Goal: Transaction & Acquisition: Purchase product/service

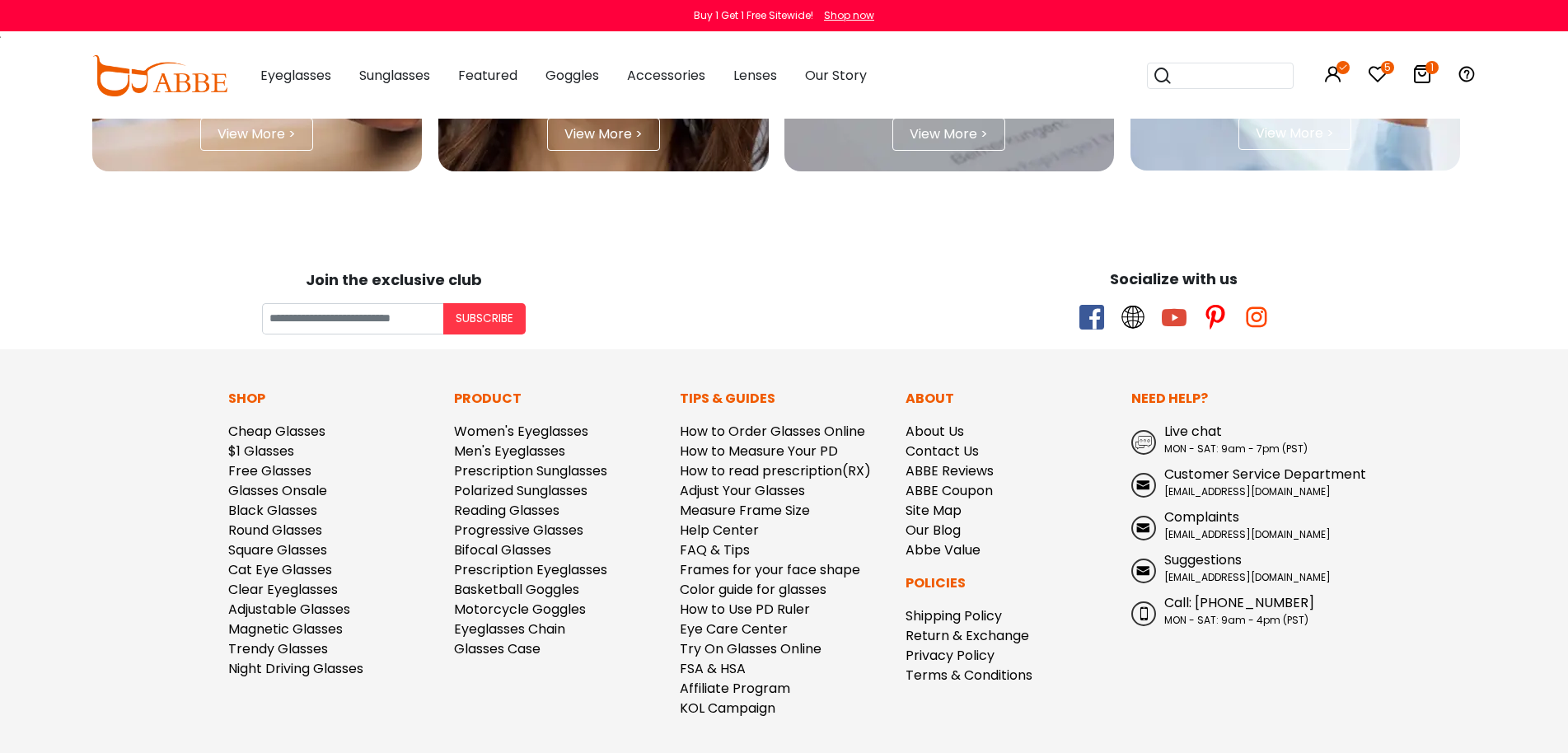
scroll to position [4782, 0]
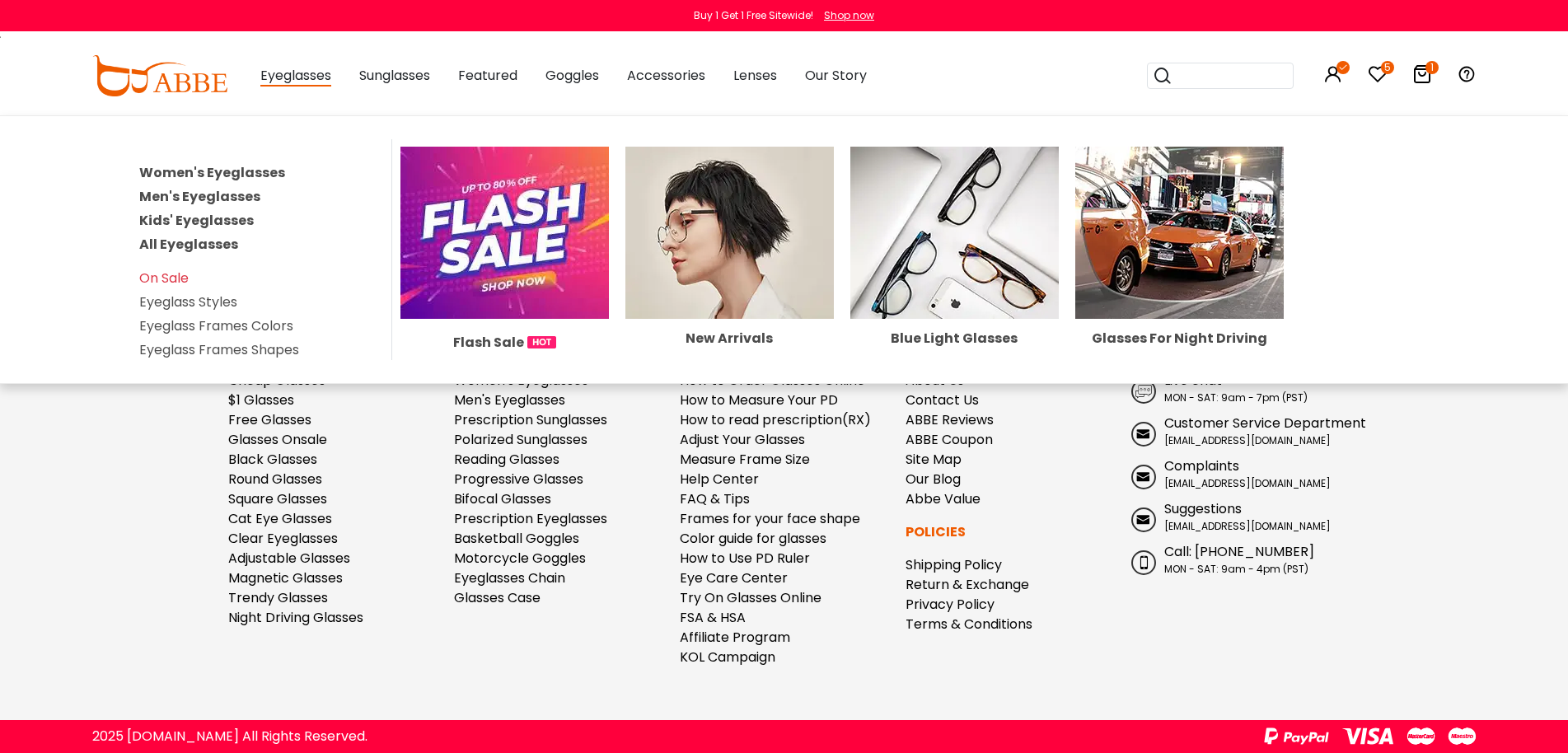
click at [162, 223] on link "Kids' Eyeglasses" at bounding box center [196, 220] width 114 height 19
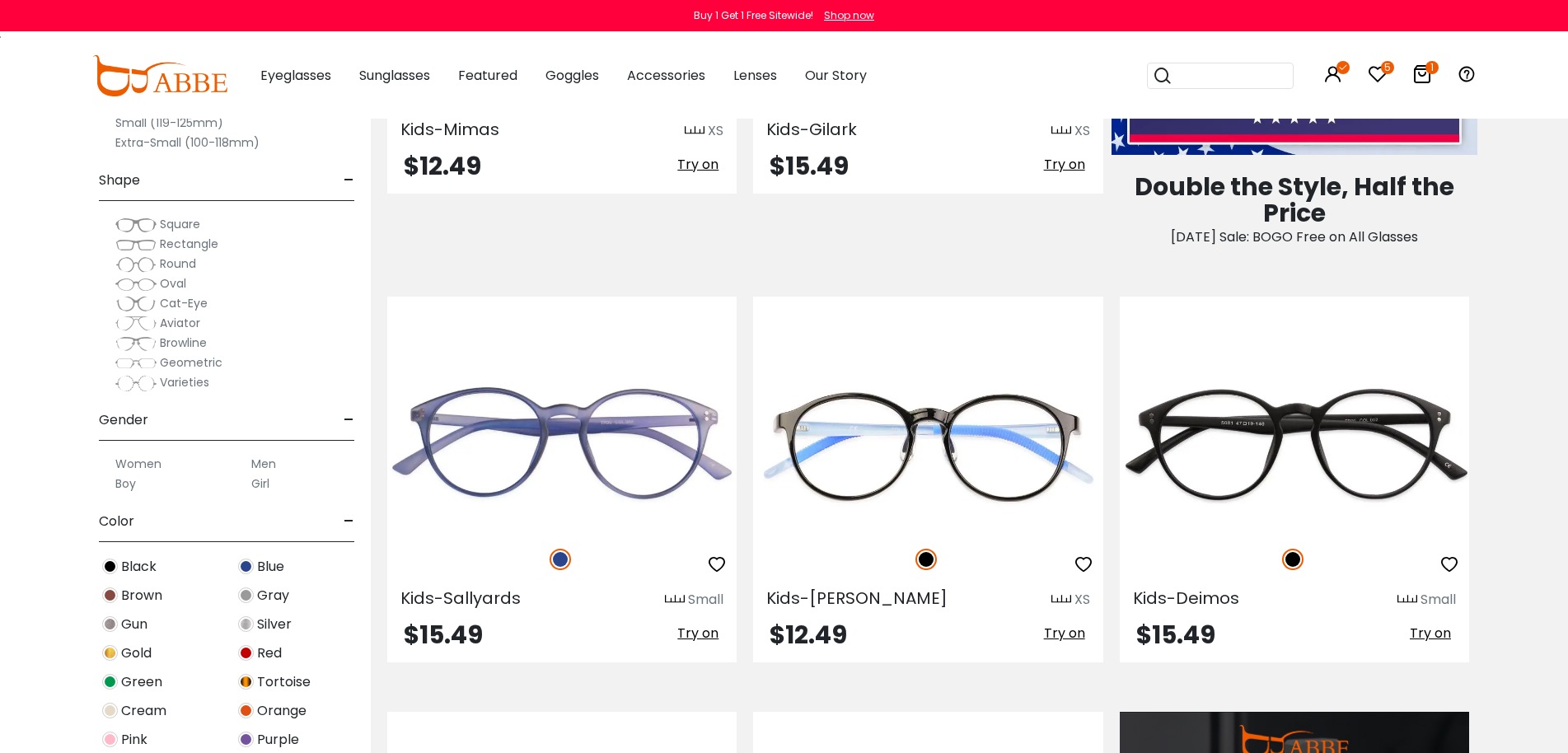
scroll to position [1317, 0]
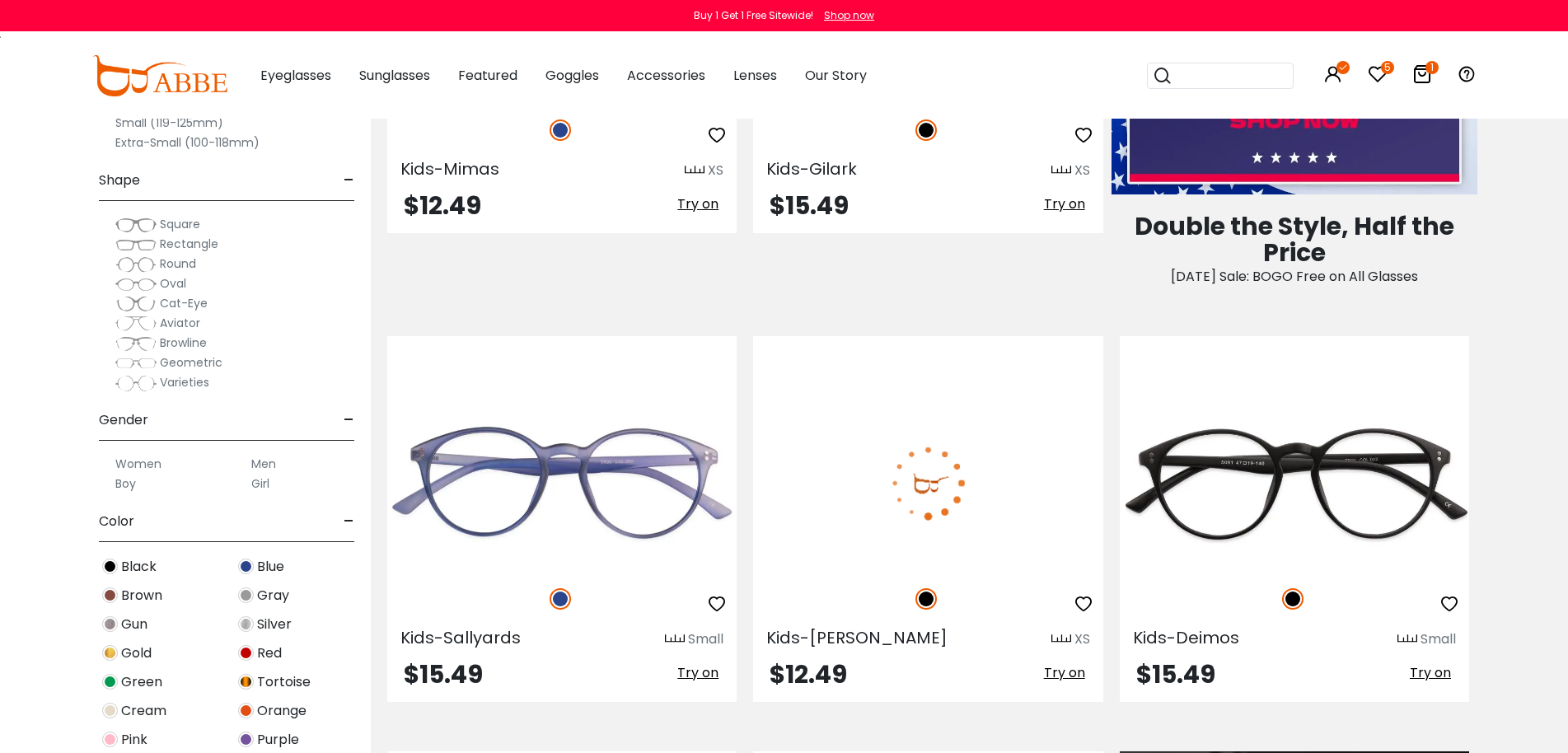
click at [942, 481] on img at bounding box center [928, 482] width 350 height 175
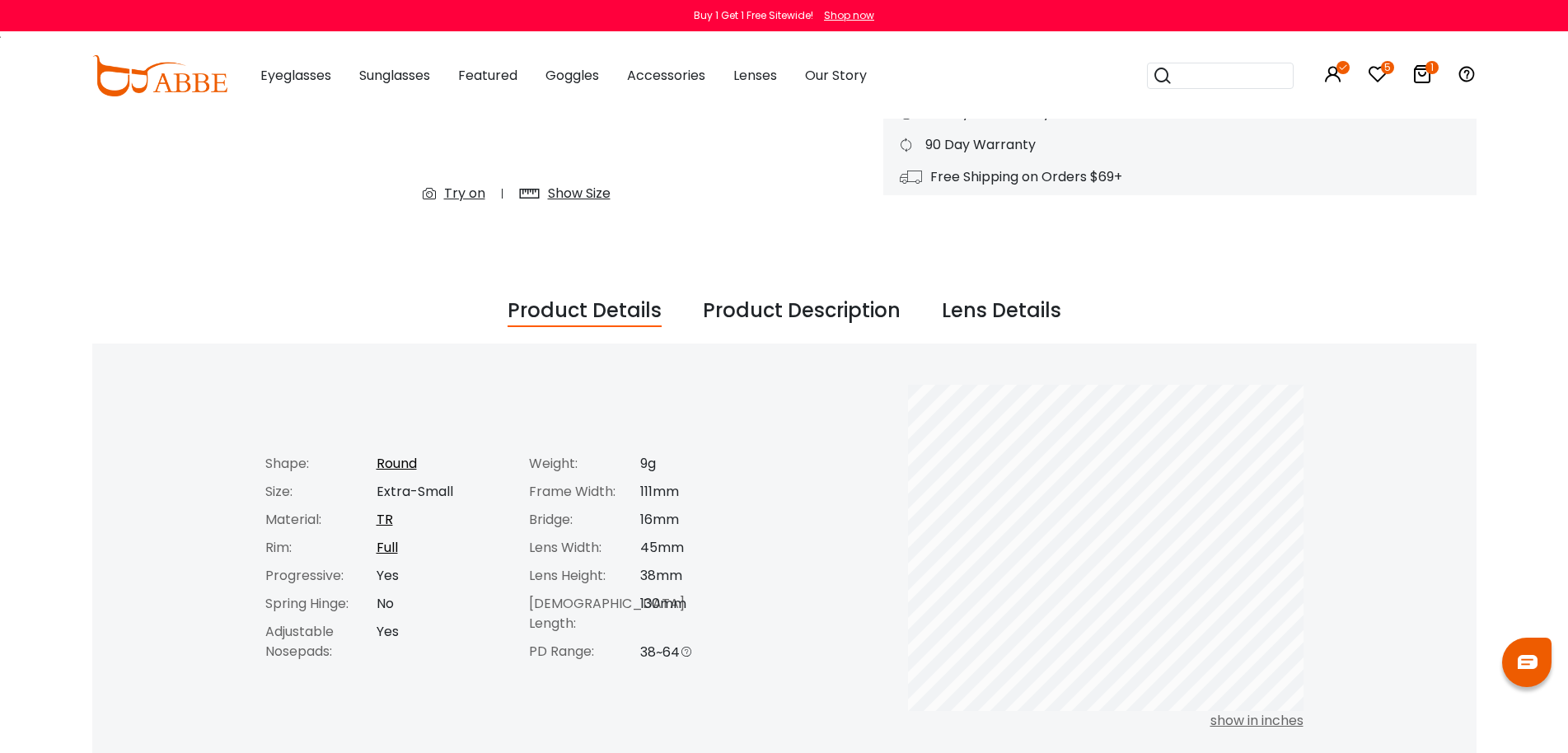
scroll to position [494, 0]
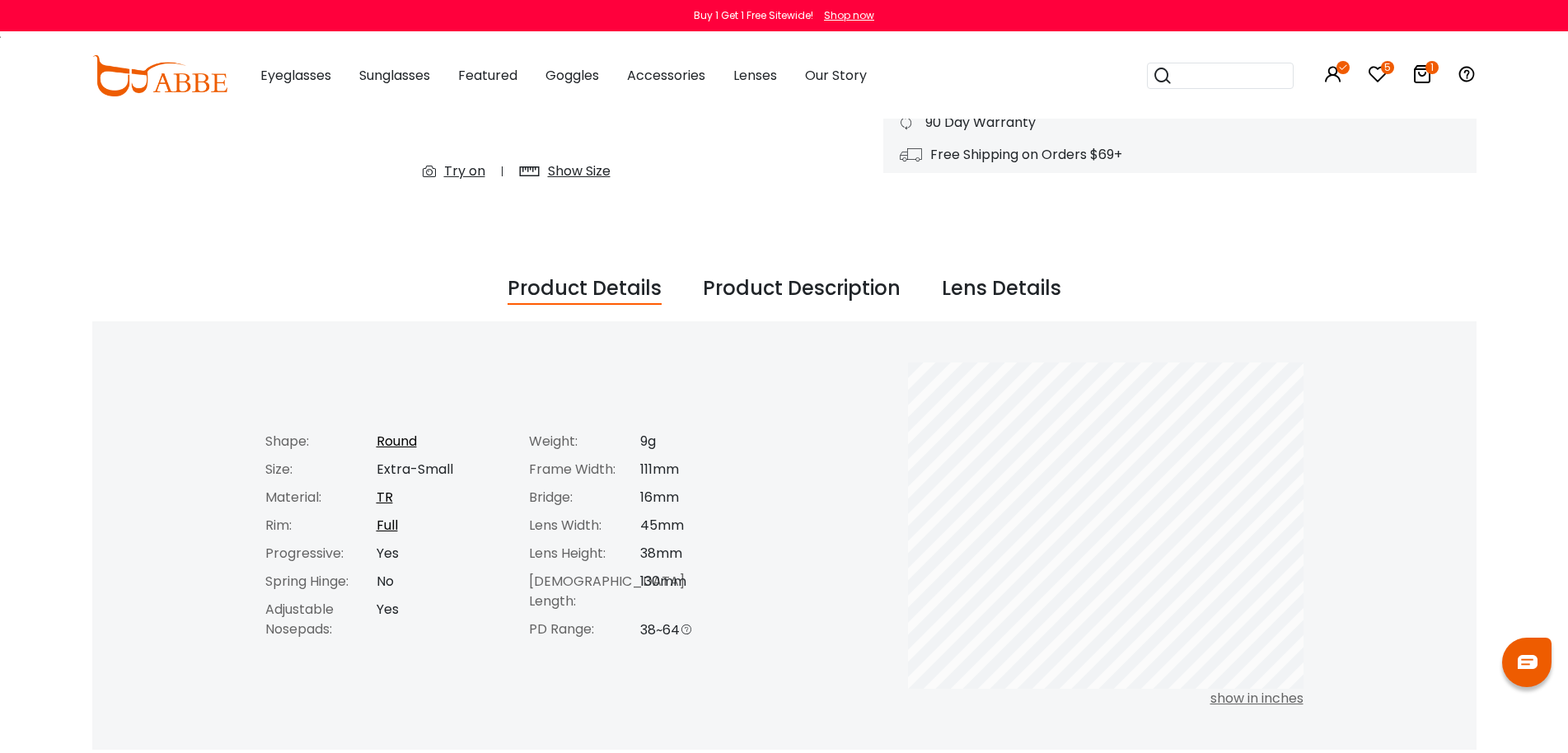
click at [787, 290] on div "Product Description" at bounding box center [801, 288] width 198 height 31
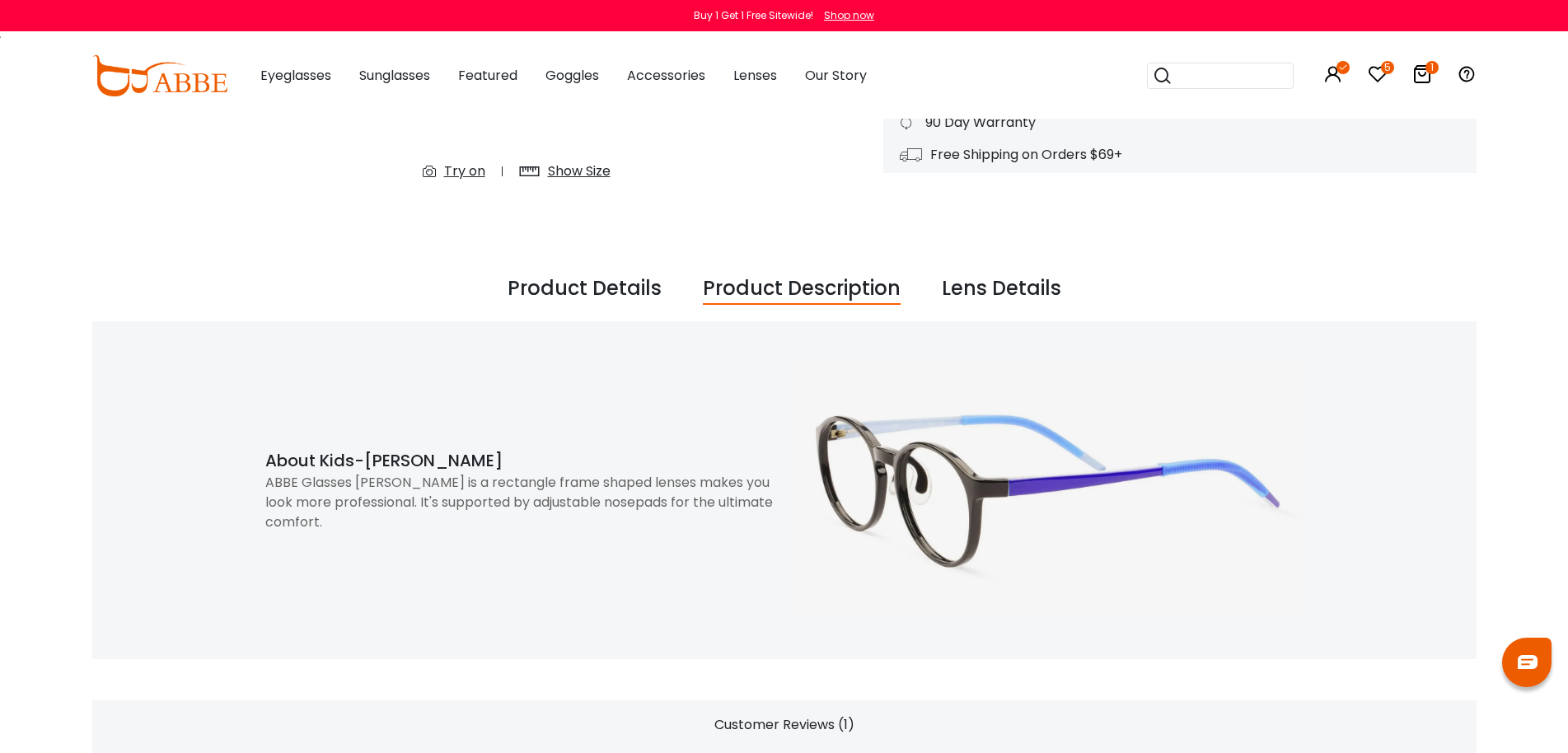
click at [596, 484] on div "ABBE Glasses Latham is a rectangle frame shaped lenses makes you look more prof…" at bounding box center [521, 502] width 511 height 59
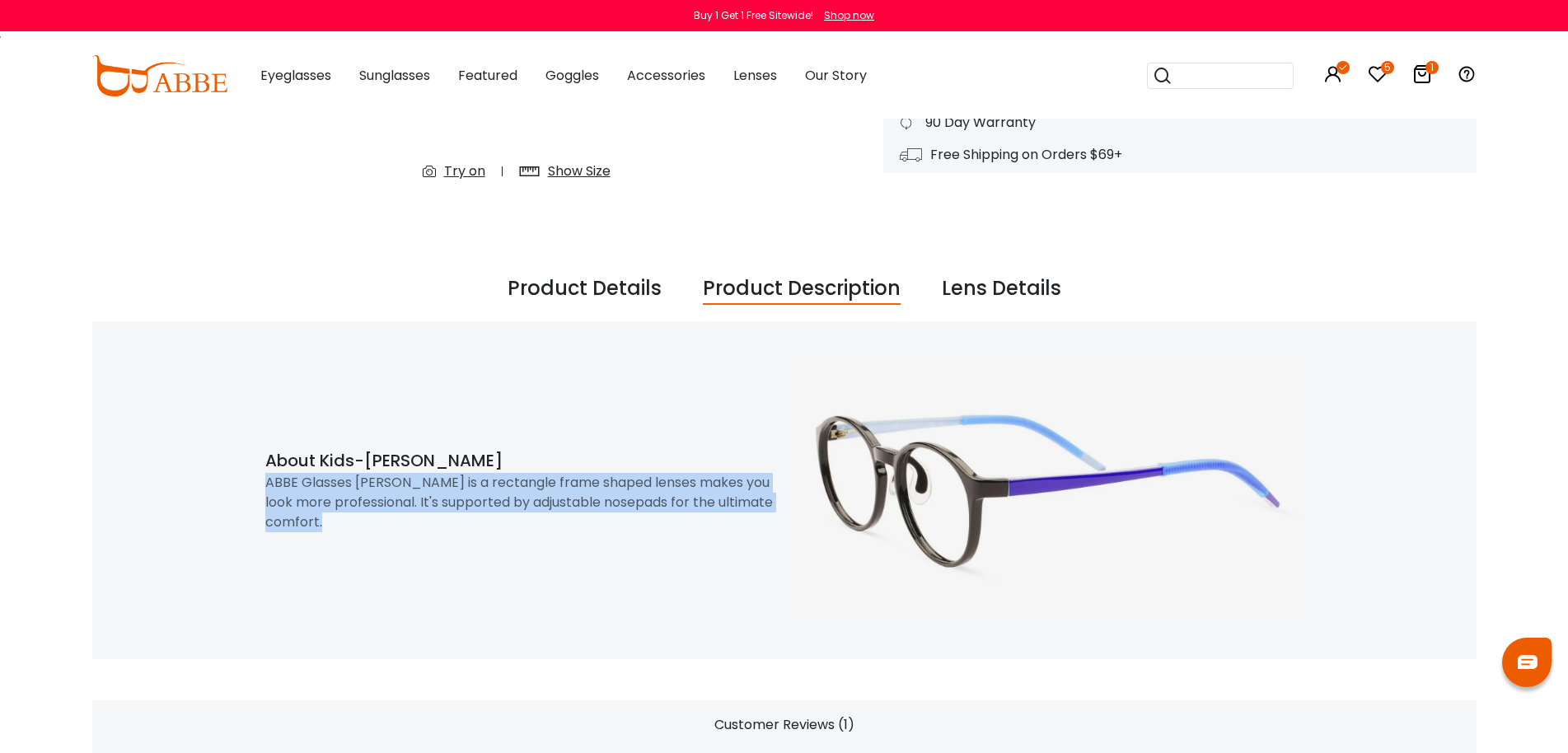
click at [596, 484] on div "ABBE Glasses Latham is a rectangle frame shaped lenses makes you look more prof…" at bounding box center [521, 502] width 511 height 59
copy div "ABBE Glasses Latham is a rectangle frame shaped lenses makes you look more prof…"
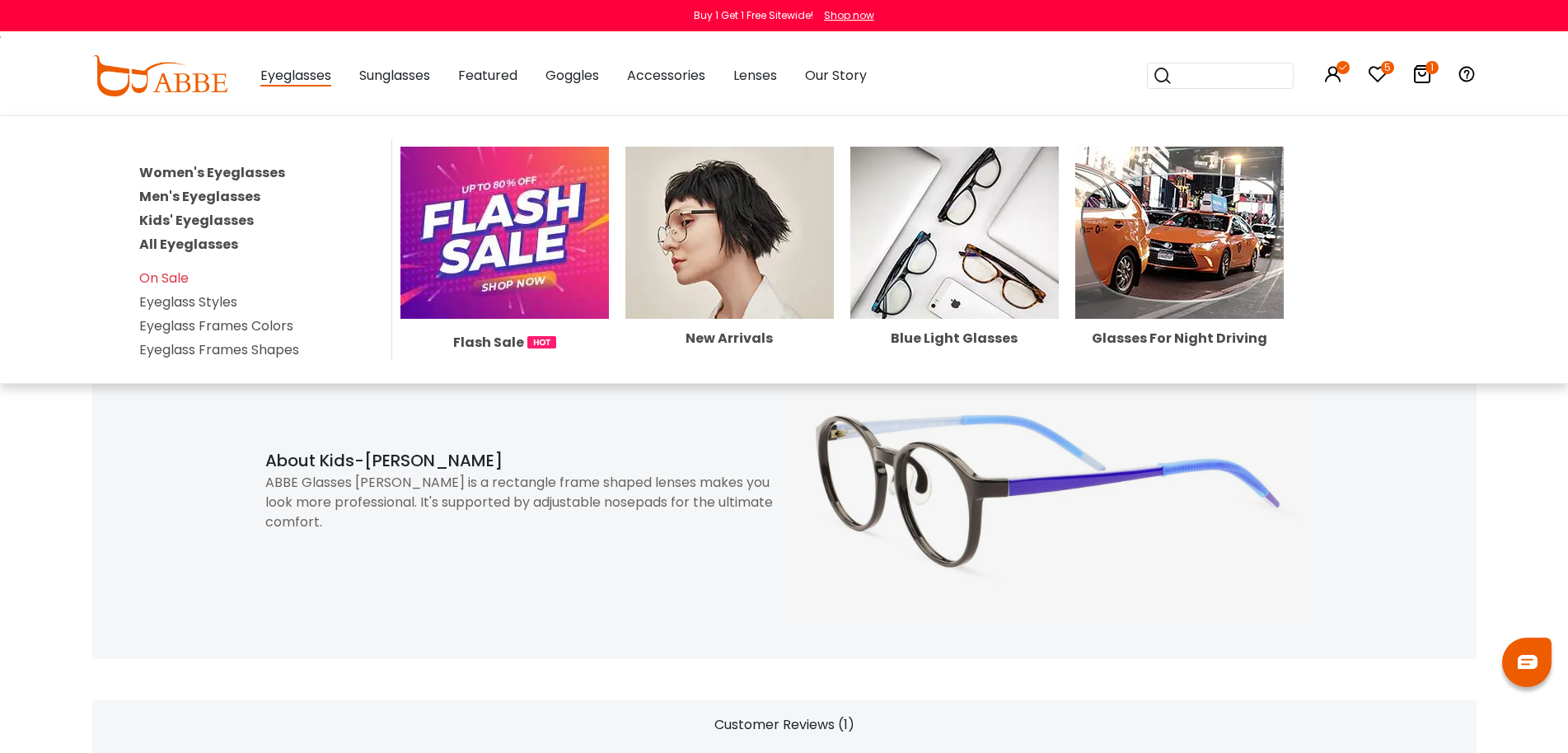
click at [274, 76] on span "Eyeglasses" at bounding box center [295, 75] width 71 height 20
click at [200, 240] on link "All Eyeglasses" at bounding box center [188, 244] width 98 height 19
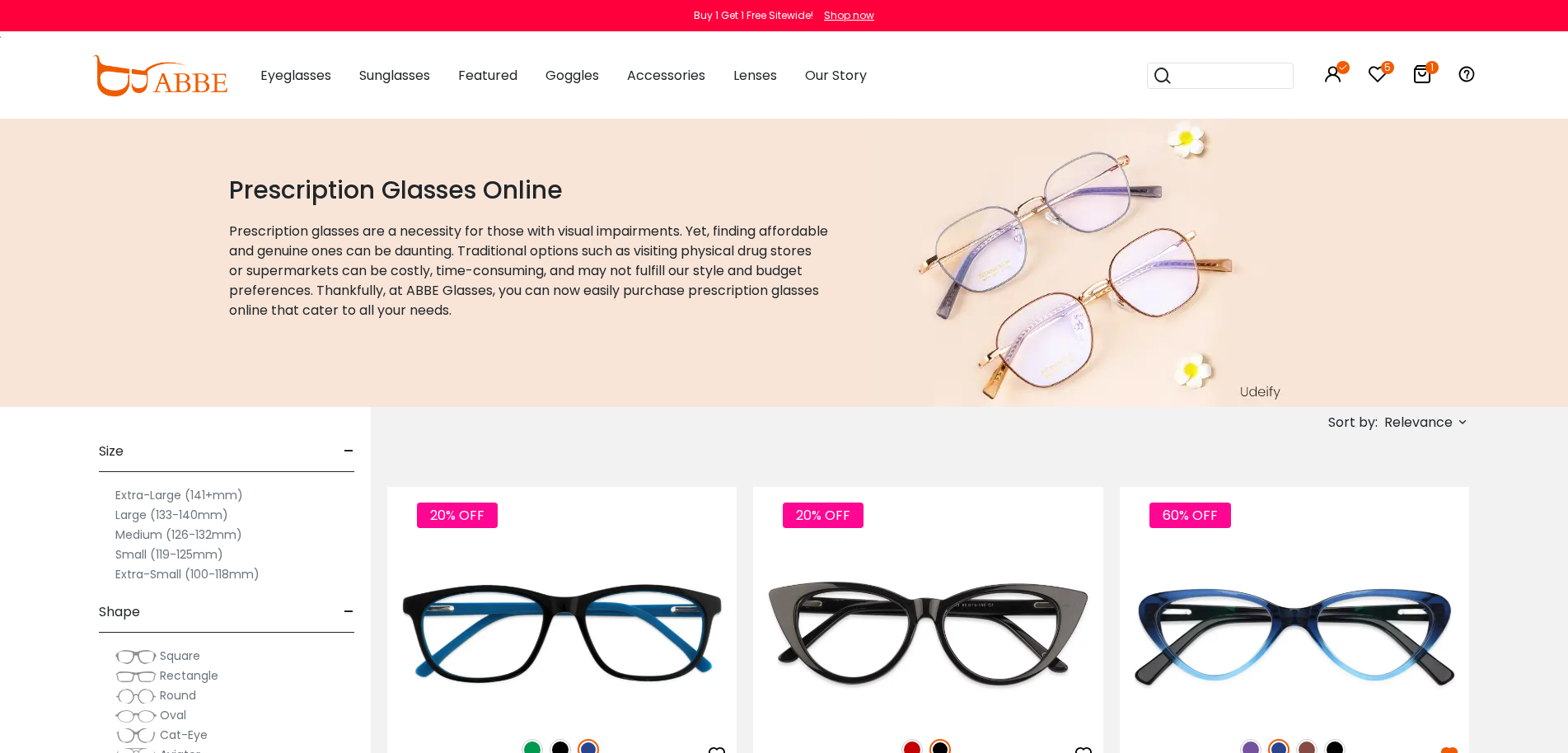
click at [1399, 425] on span "Relevance" at bounding box center [1418, 422] width 68 height 29
click at [1377, 466] on label "New Arrivals" at bounding box center [1381, 469] width 80 height 20
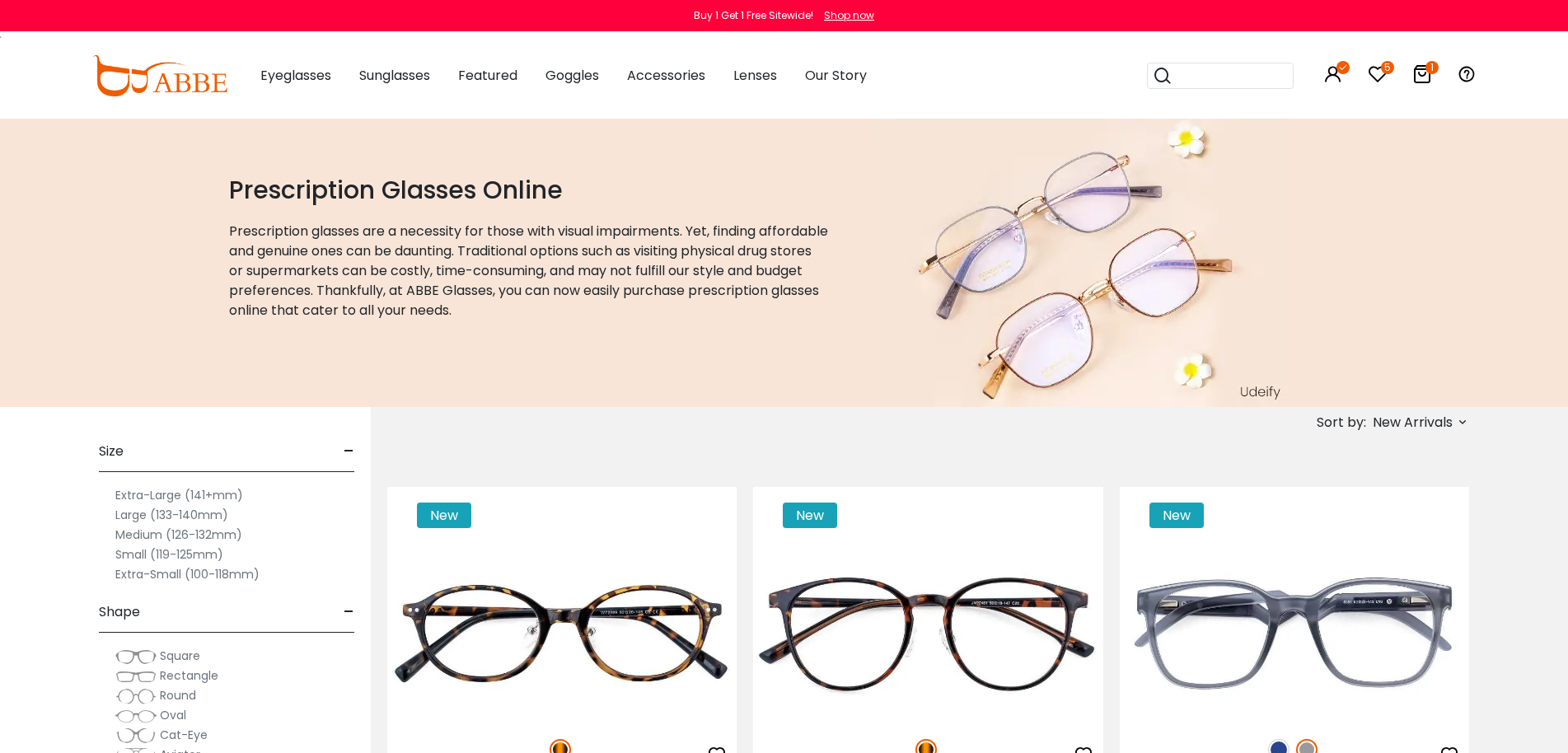
scroll to position [165, 0]
